Goal: Task Accomplishment & Management: Manage account settings

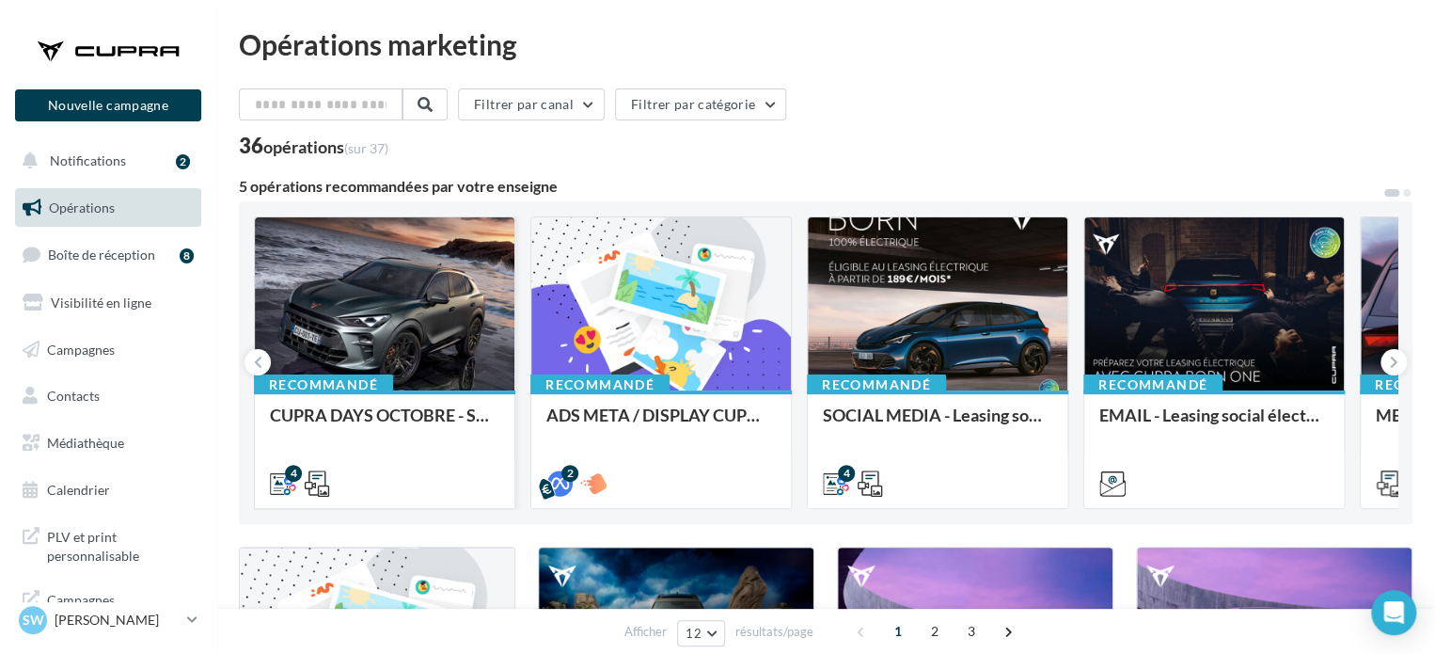
click at [356, 387] on div "Recommandé" at bounding box center [323, 384] width 139 height 21
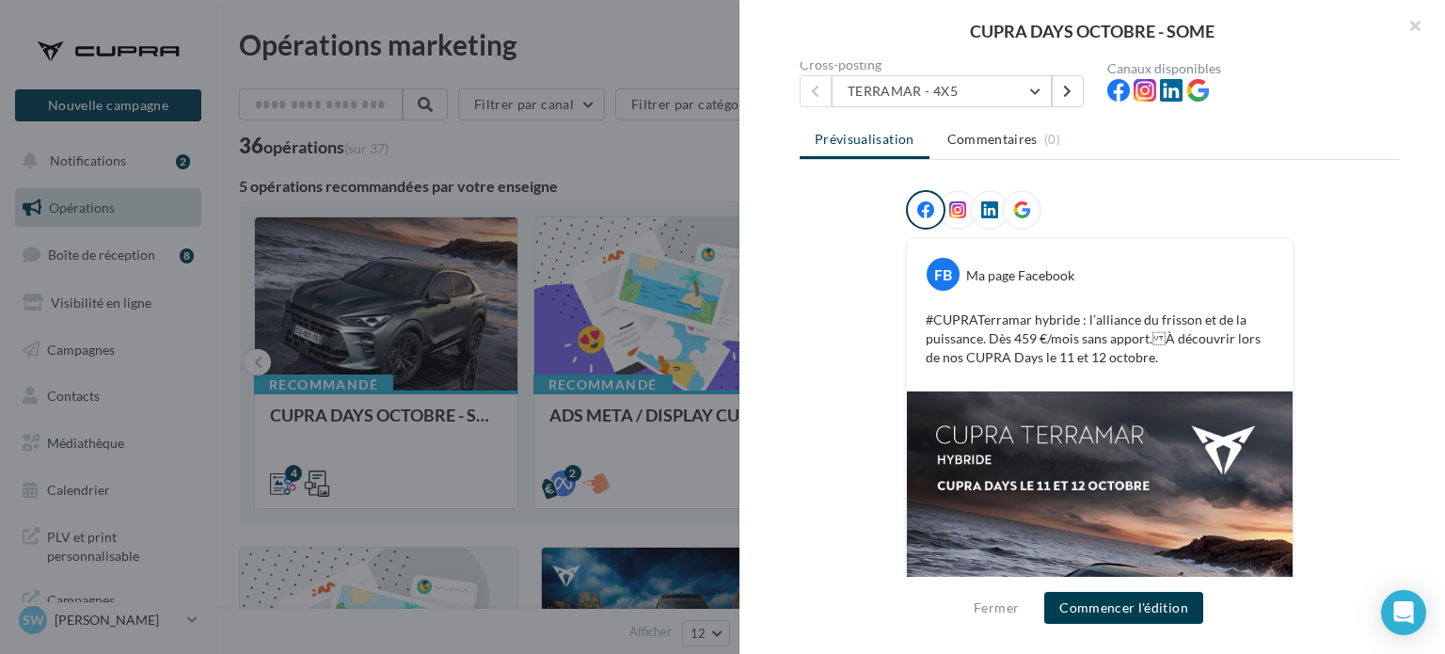
scroll to position [182, 0]
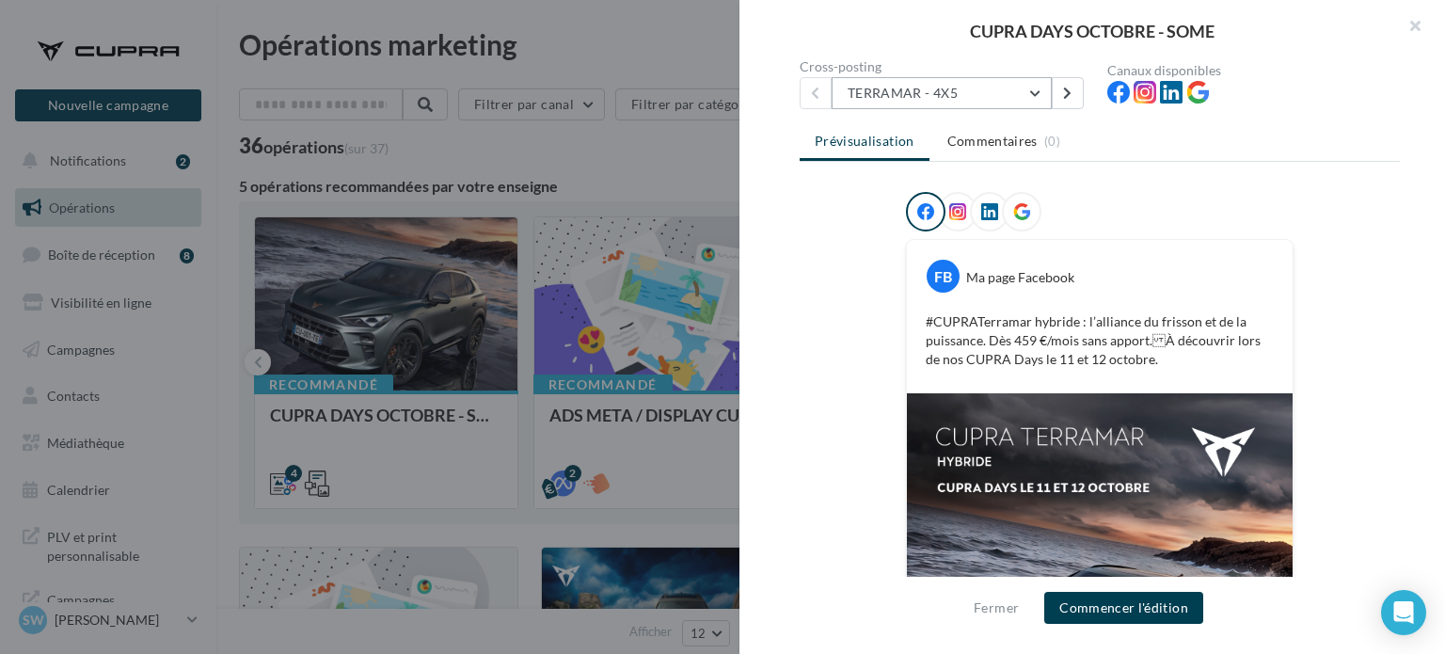
click at [923, 85] on button "TERRAMAR - 4X5" at bounding box center [941, 93] width 220 height 32
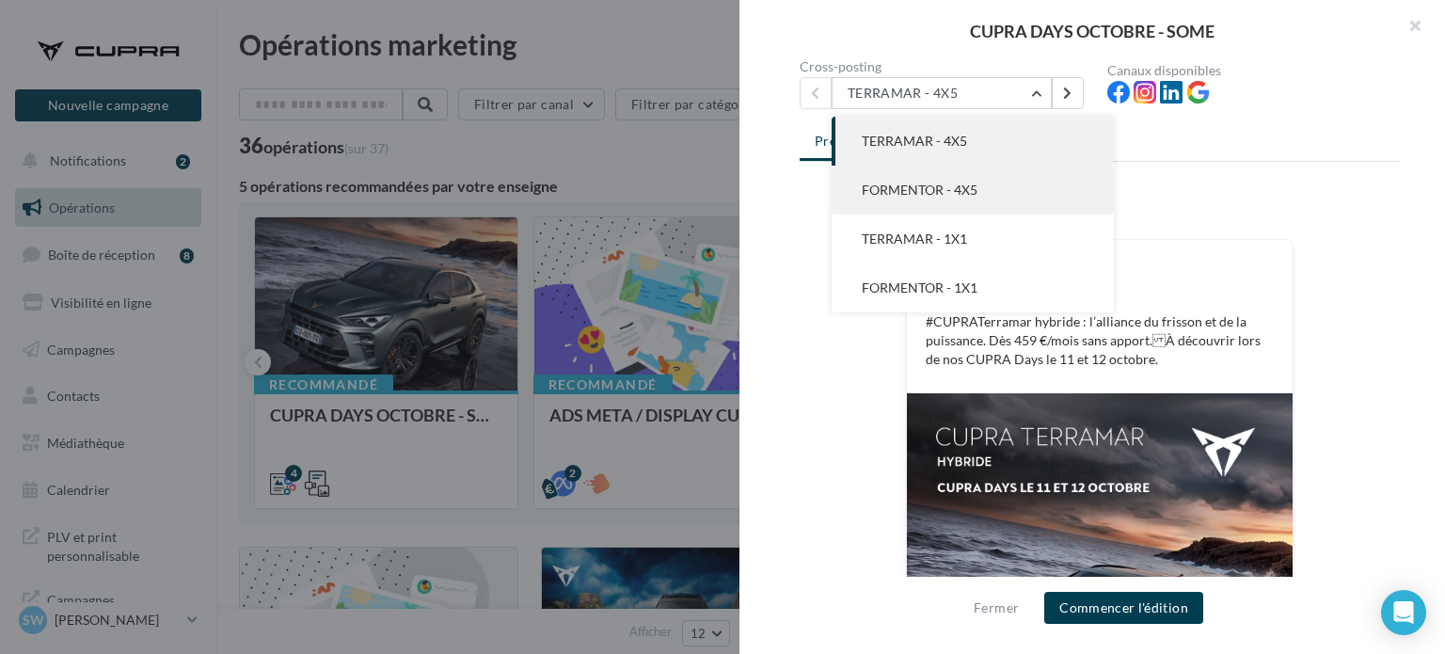
click at [893, 191] on span "FORMENTOR - 4X5" at bounding box center [920, 190] width 116 height 16
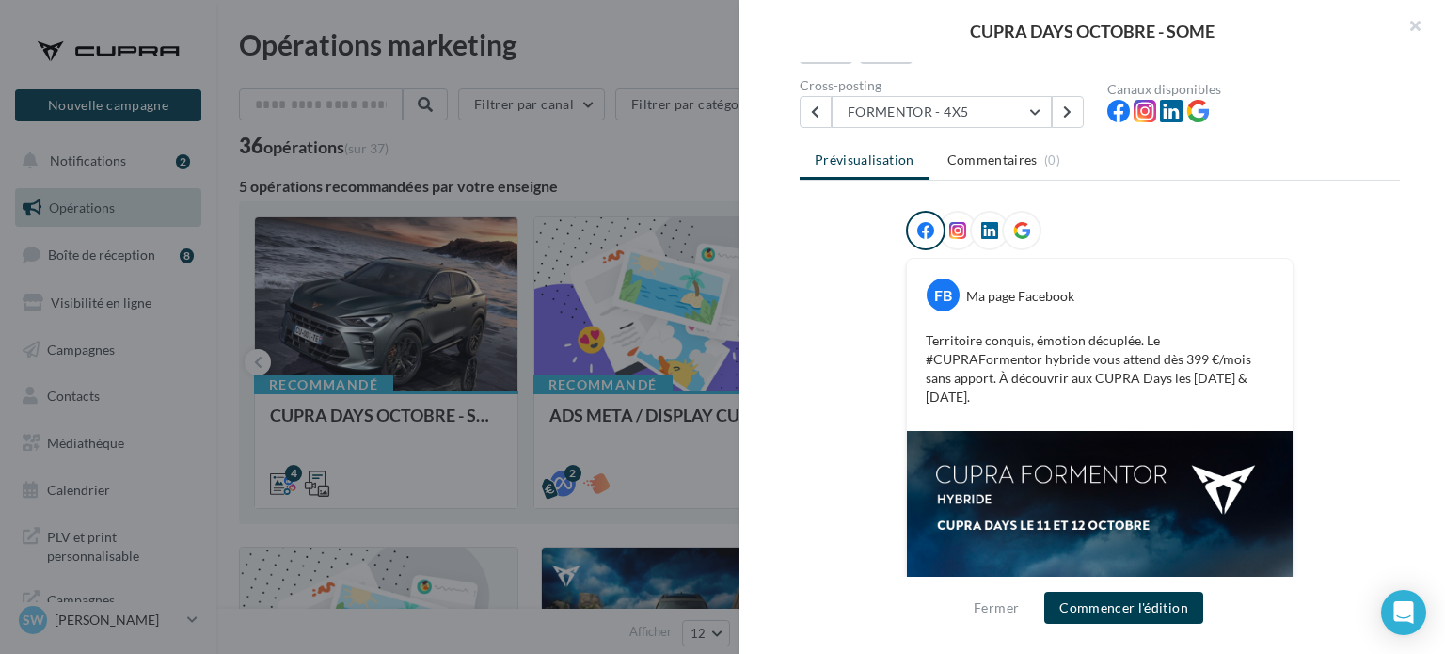
scroll to position [158, 0]
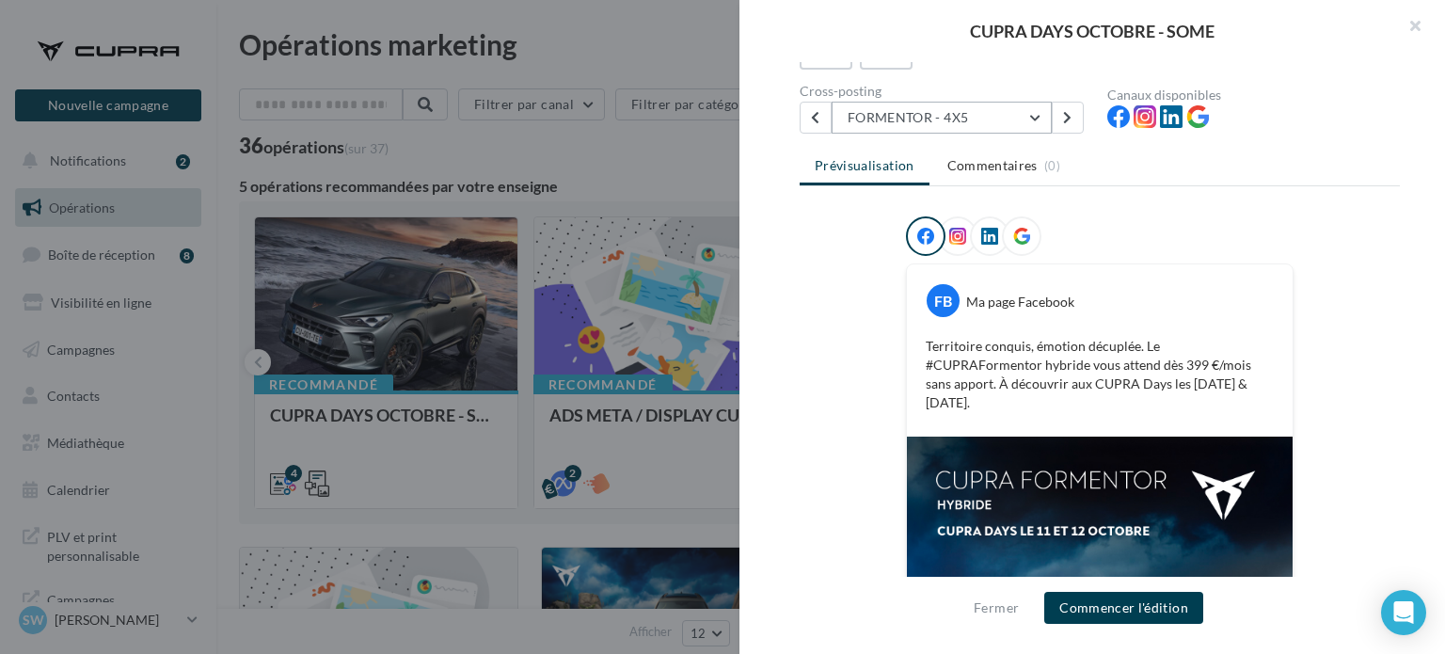
click at [878, 122] on button "FORMENTOR - 4X5" at bounding box center [941, 118] width 220 height 32
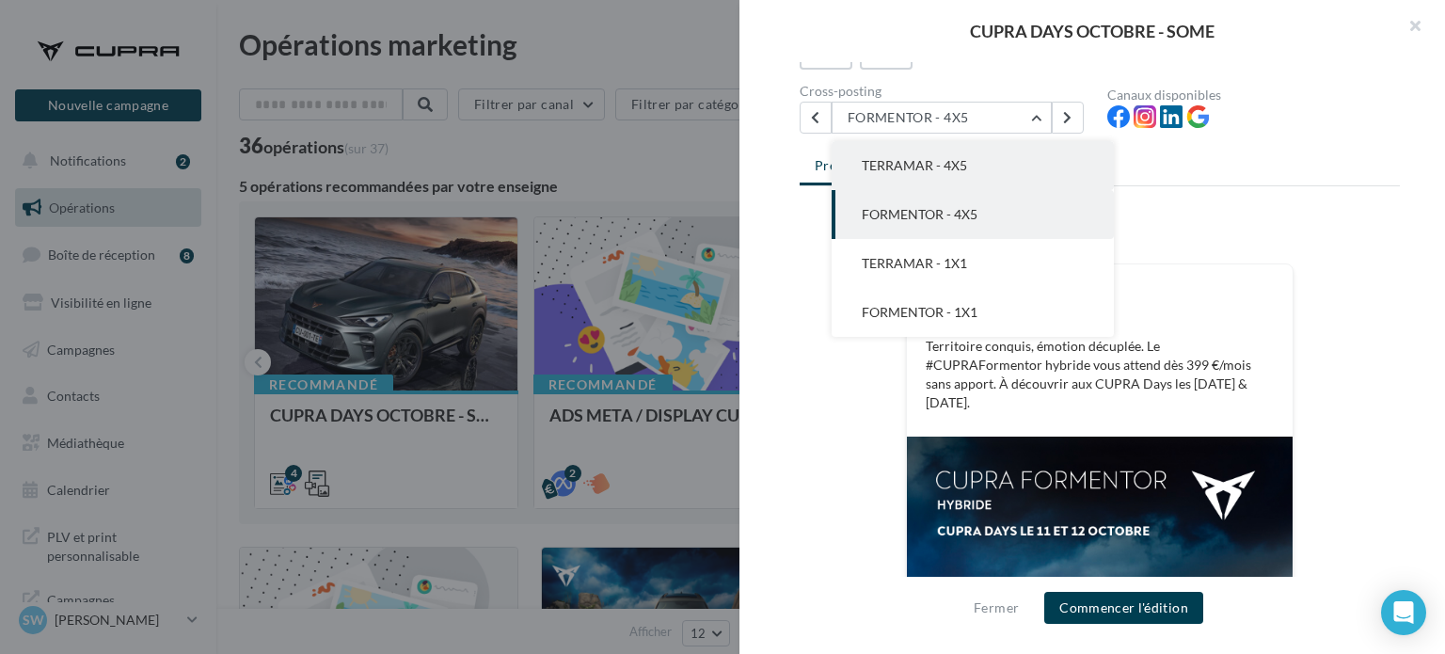
click at [895, 171] on span "TERRAMAR - 4X5" at bounding box center [914, 165] width 105 height 16
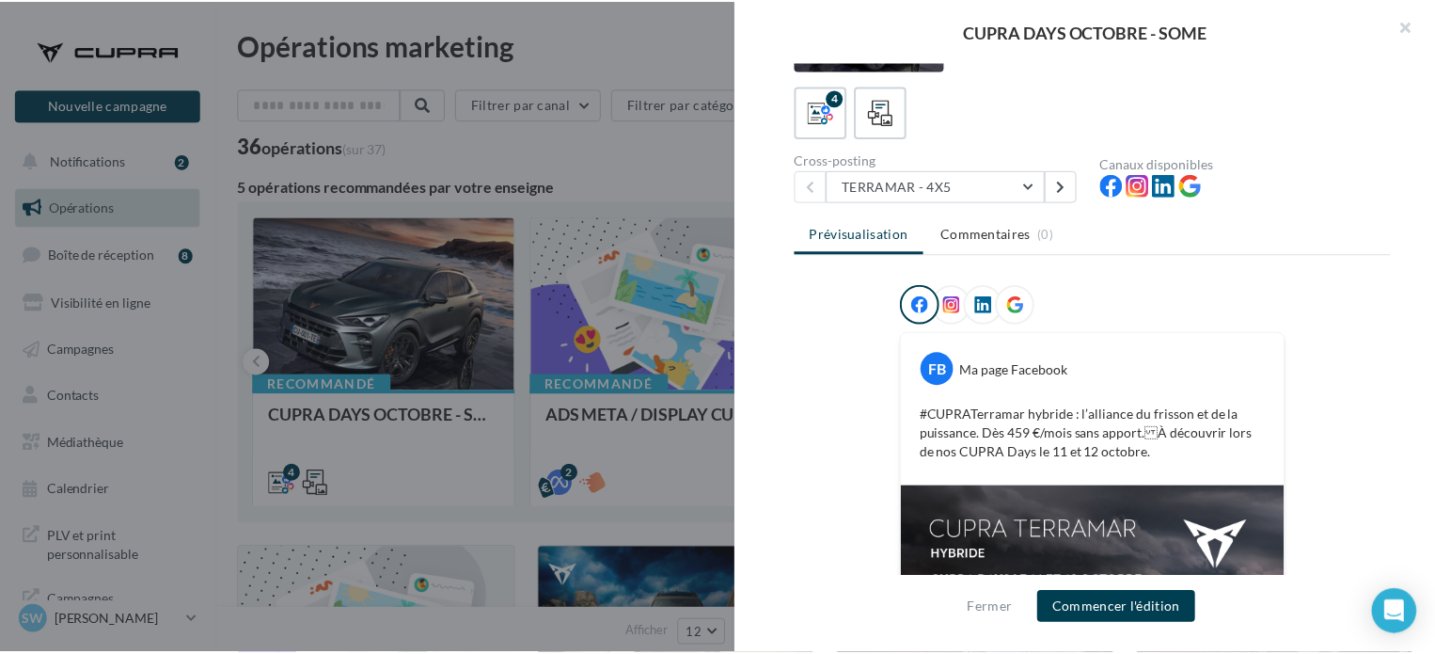
scroll to position [88, 0]
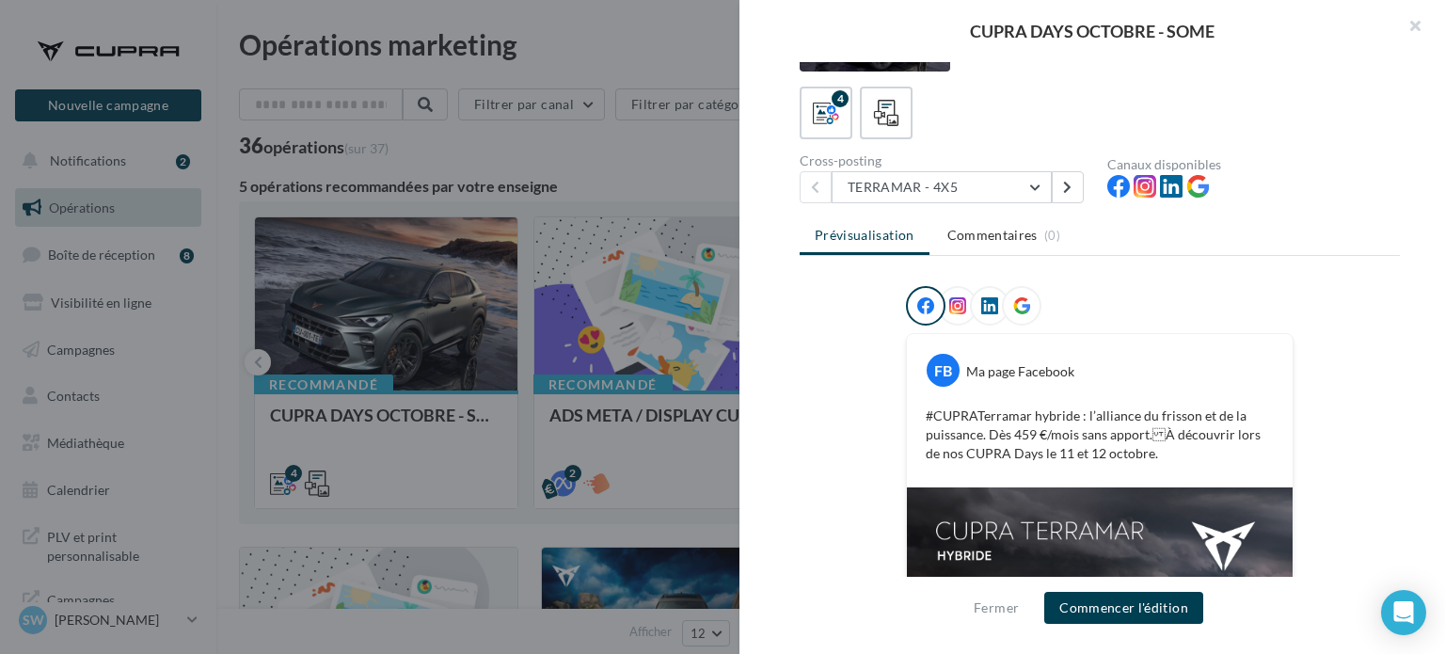
click at [467, 150] on div at bounding box center [722, 327] width 1445 height 654
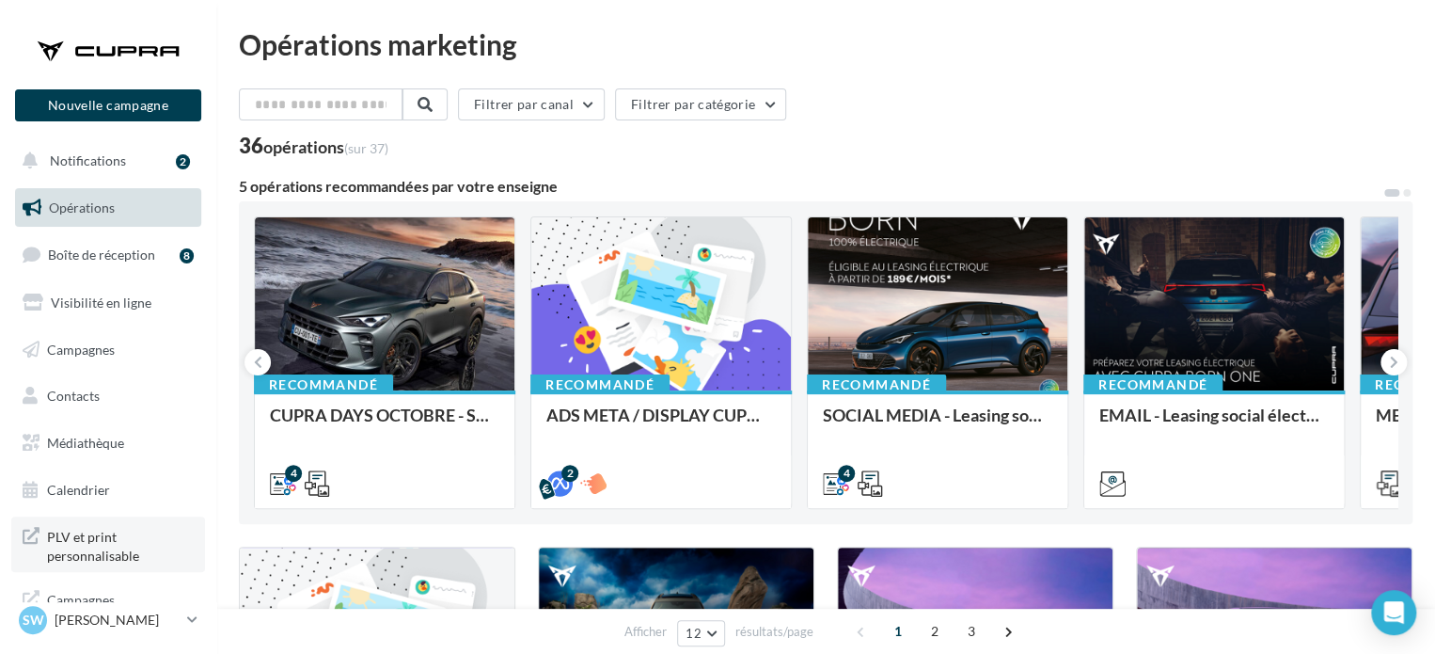
scroll to position [15, 0]
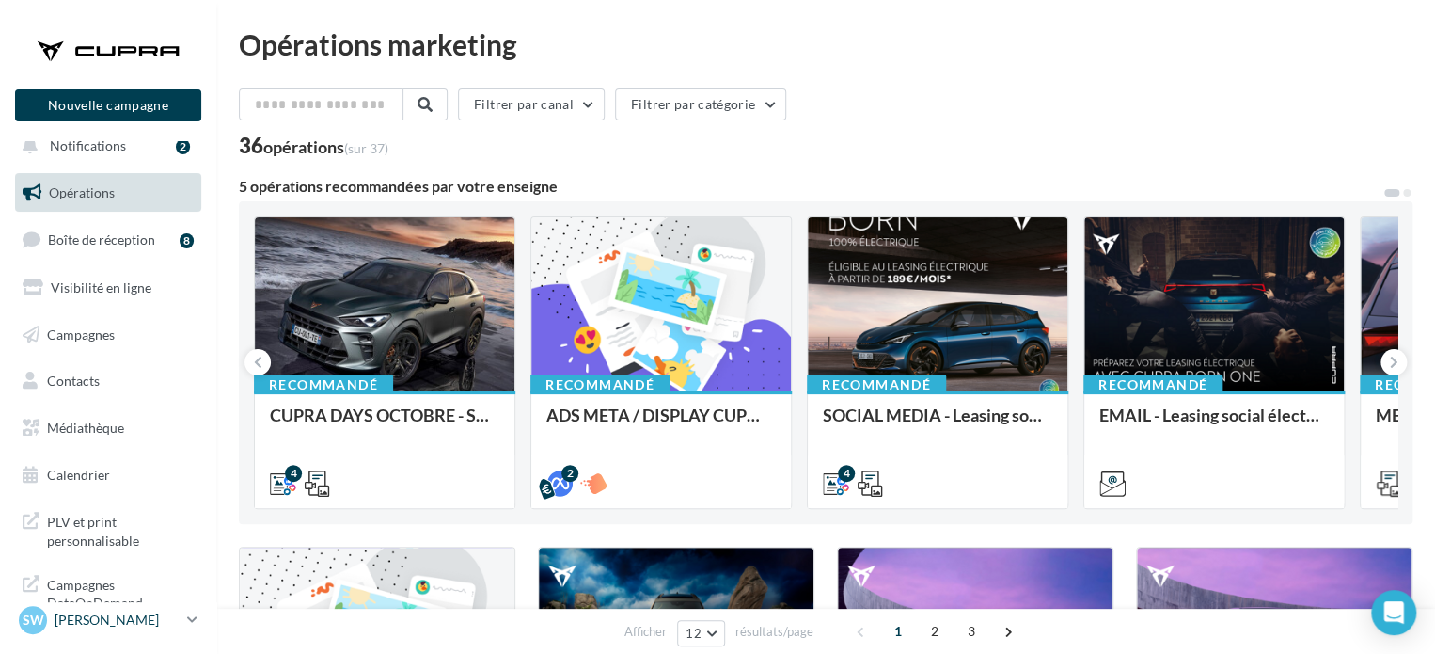
click at [125, 626] on p "[PERSON_NAME]" at bounding box center [117, 619] width 125 height 19
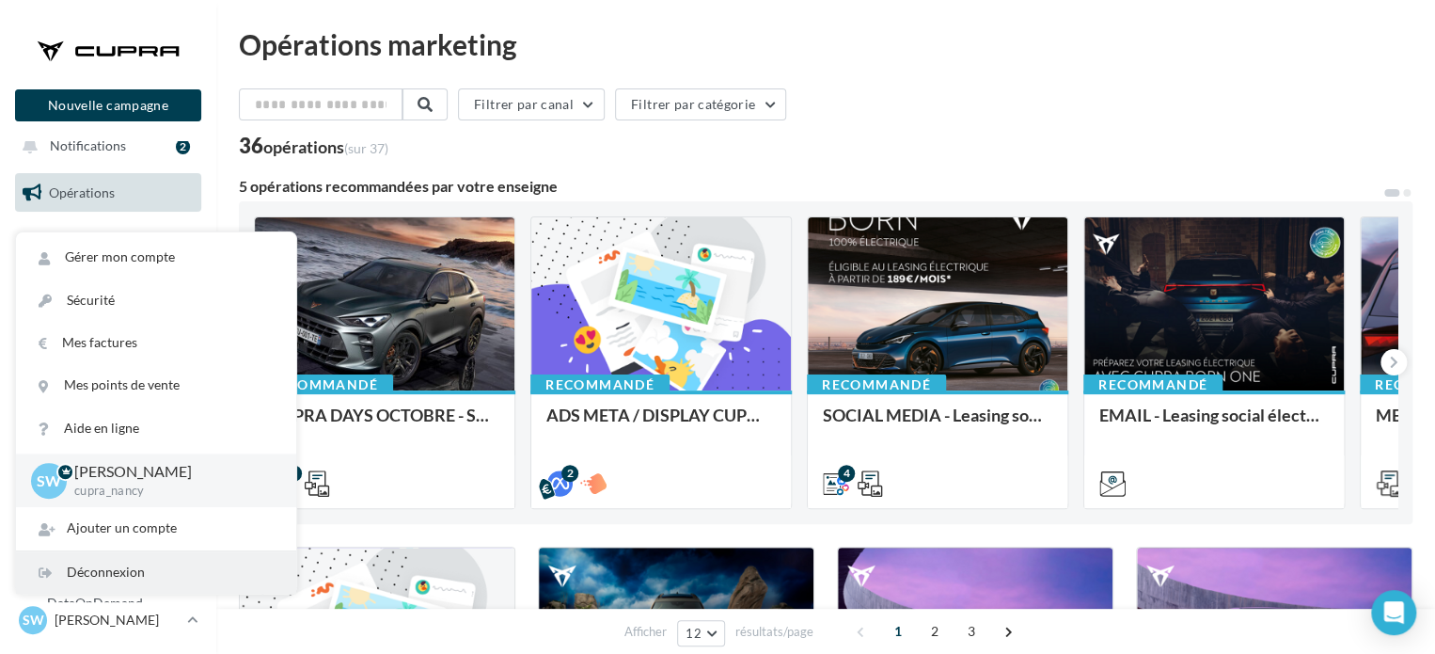
click at [138, 560] on div "Déconnexion" at bounding box center [156, 572] width 280 height 42
